Goal: Find specific page/section: Find specific page/section

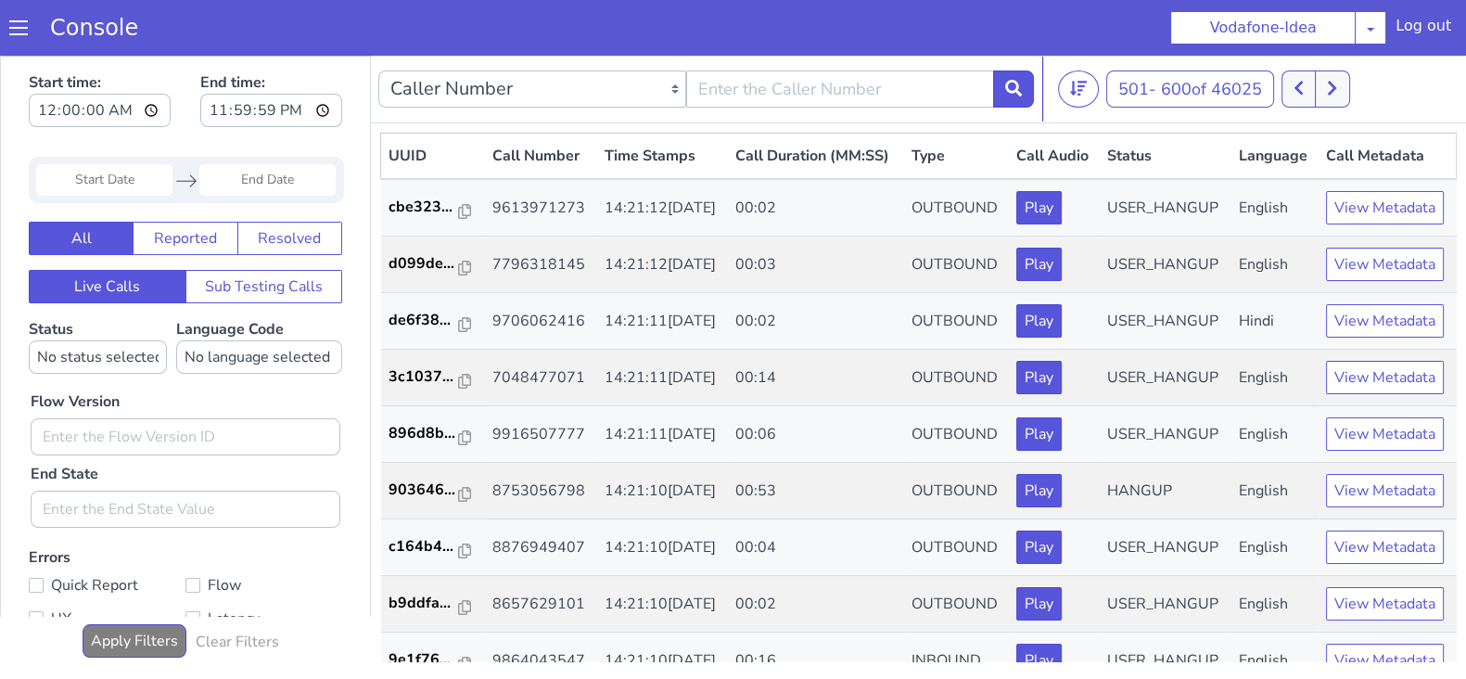
click at [1337, 83] on icon at bounding box center [1332, 88] width 10 height 17
click at [1294, 90] on button at bounding box center [1299, 88] width 34 height 37
click at [1299, 89] on icon at bounding box center [1299, 88] width 10 height 17
click at [1336, 80] on icon at bounding box center [1332, 88] width 10 height 17
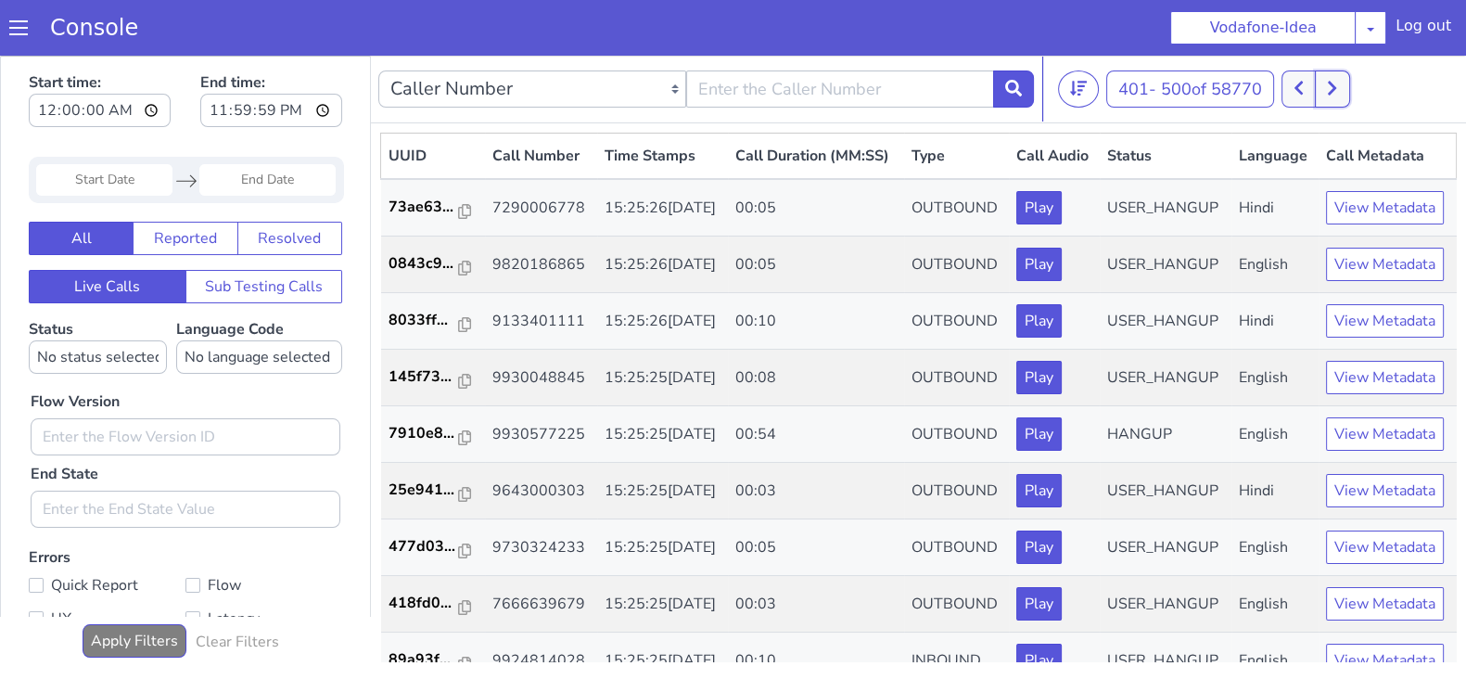
click at [1337, 90] on icon at bounding box center [1332, 88] width 10 height 17
click at [1299, 83] on icon at bounding box center [1299, 88] width 10 height 17
click at [1334, 99] on button at bounding box center [1332, 88] width 34 height 37
